Goal: Book appointment/travel/reservation

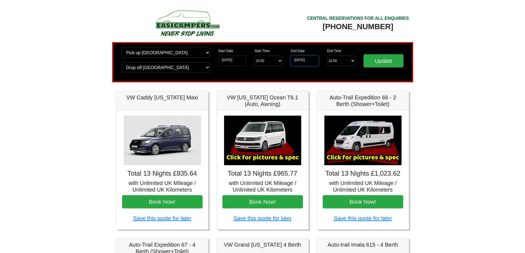
click at [311, 60] on input "[DATE]" at bounding box center [305, 61] width 28 height 10
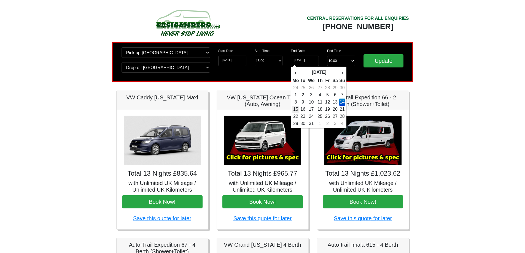
click at [295, 109] on td "15" at bounding box center [295, 109] width 7 height 7
type input "[DATE]"
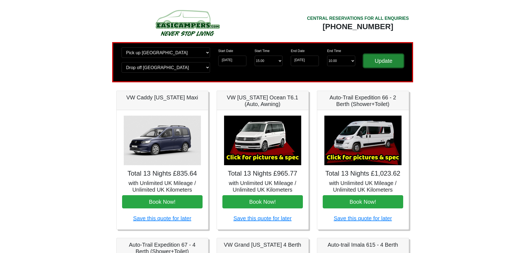
click at [378, 63] on input "Update" at bounding box center [384, 60] width 40 height 13
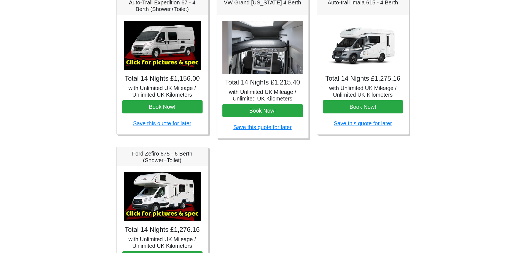
scroll to position [297, 0]
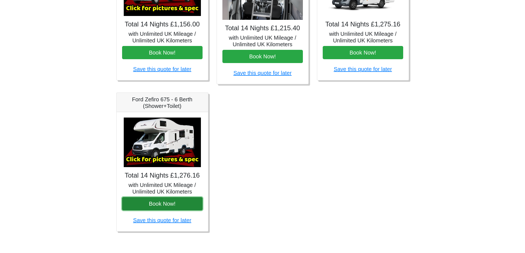
click at [181, 201] on button "Book Now!" at bounding box center [162, 203] width 80 height 13
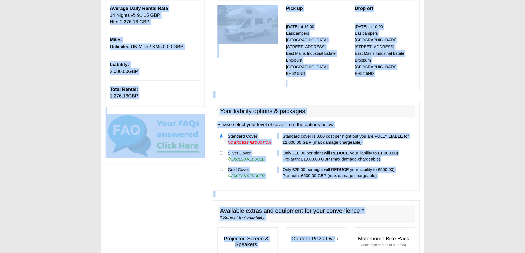
scroll to position [110, 0]
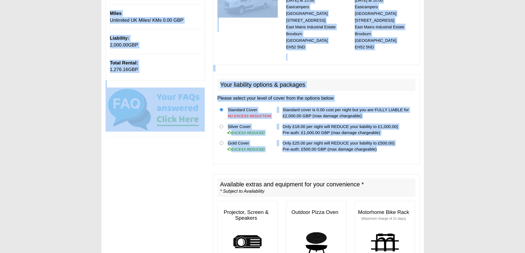
drag, startPoint x: 126, startPoint y: 87, endPoint x: 386, endPoint y: 143, distance: 265.4
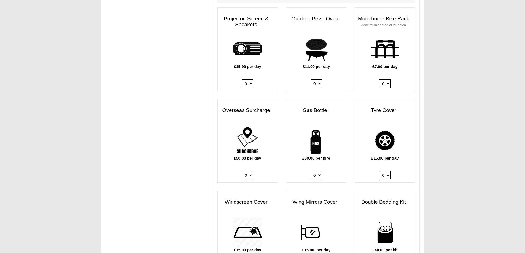
scroll to position [358, 0]
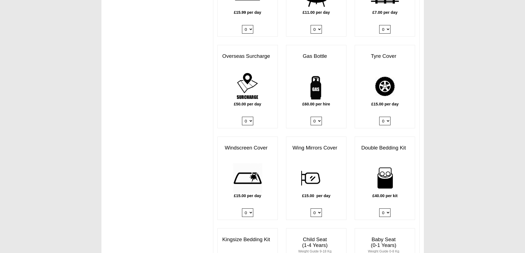
click at [320, 117] on select "0 1" at bounding box center [316, 121] width 11 height 9
select select "Gas Bottle x QTY 1 @ 60.00 GBP per hire."
click at [311, 117] on select "0 1" at bounding box center [316, 121] width 11 height 9
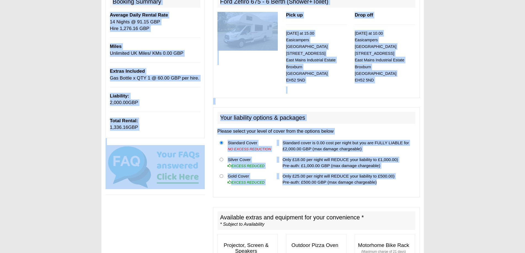
scroll to position [28, 0]
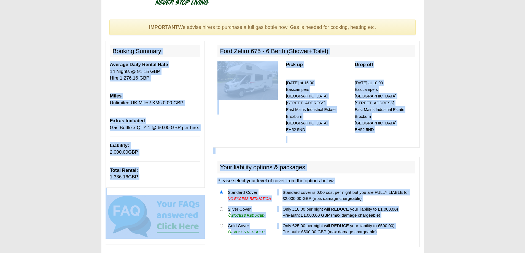
click at [316, 113] on p "[DATE] at 15.00 Easicampers [GEOGRAPHIC_DATA] [STREET_ADDRESS]" at bounding box center [316, 107] width 60 height 54
drag, startPoint x: 112, startPoint y: 53, endPoint x: 389, endPoint y: 227, distance: 326.5
copy div "Loremip Dolorsi Ametcon Adipi Elitse Doei 69 Tempor @ 39.66 INC Utla 1,328.14 E…"
